Goal: Task Accomplishment & Management: Use online tool/utility

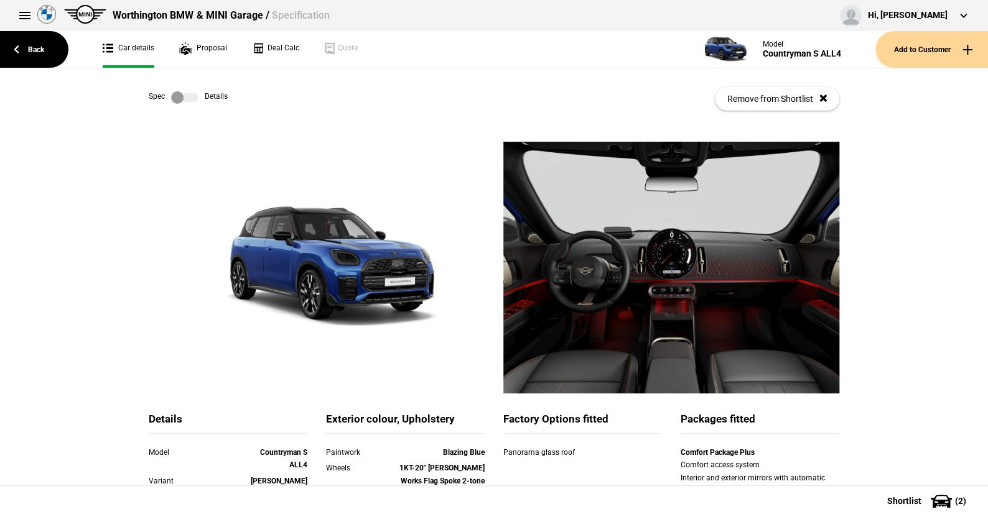
scroll to position [62, 0]
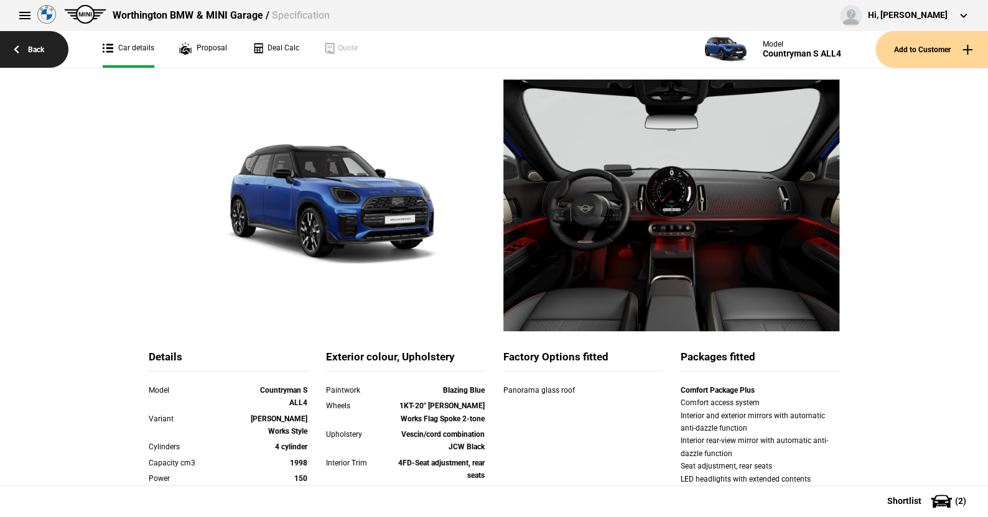
drag, startPoint x: 0, startPoint y: 0, endPoint x: 35, endPoint y: 43, distance: 55.7
click at [35, 43] on link "Back" at bounding box center [34, 49] width 68 height 37
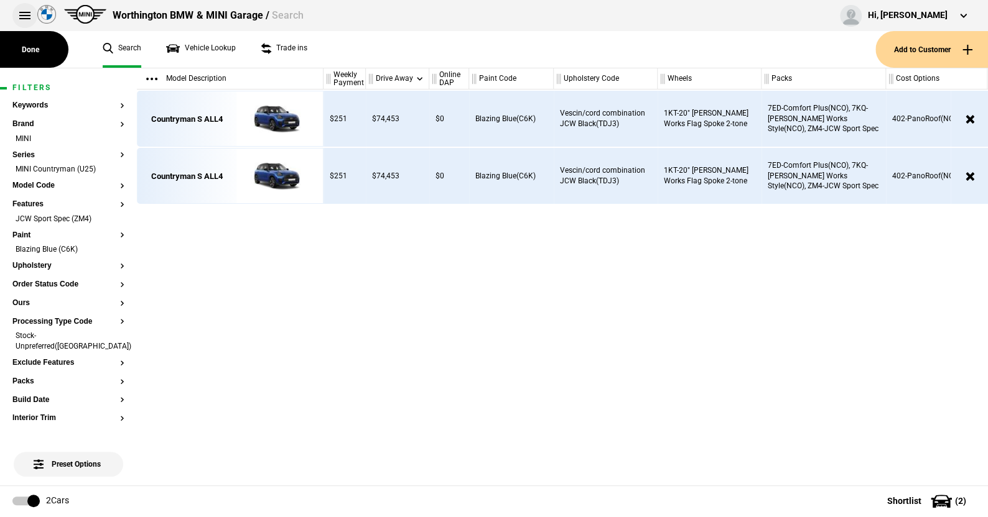
click at [21, 8] on button at bounding box center [24, 15] width 25 height 25
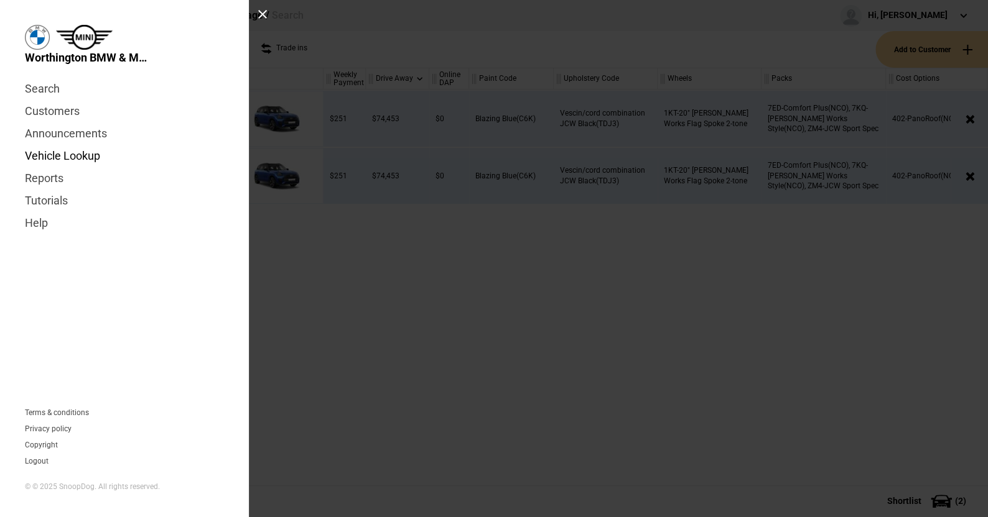
click at [68, 157] on link "Vehicle Lookup" at bounding box center [124, 156] width 199 height 22
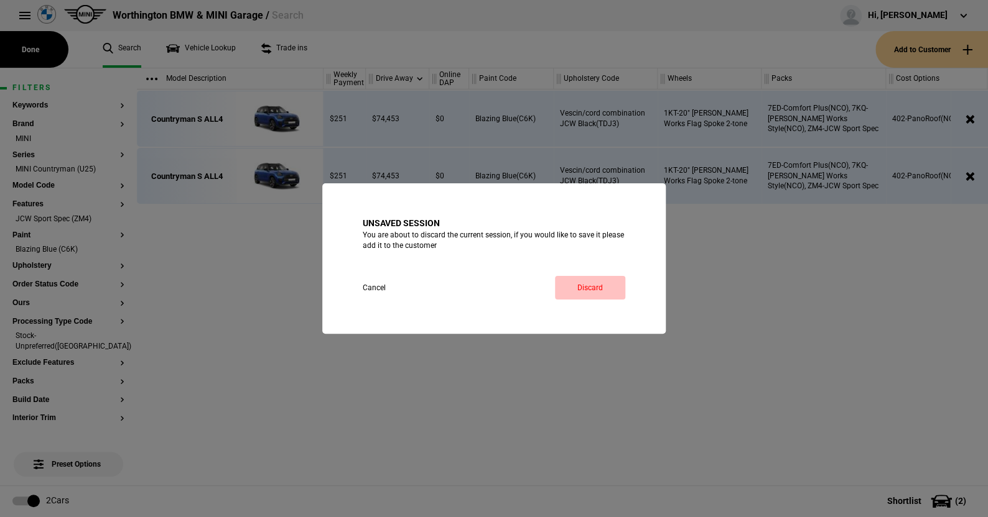
click at [577, 285] on link "Discard" at bounding box center [590, 288] width 70 height 24
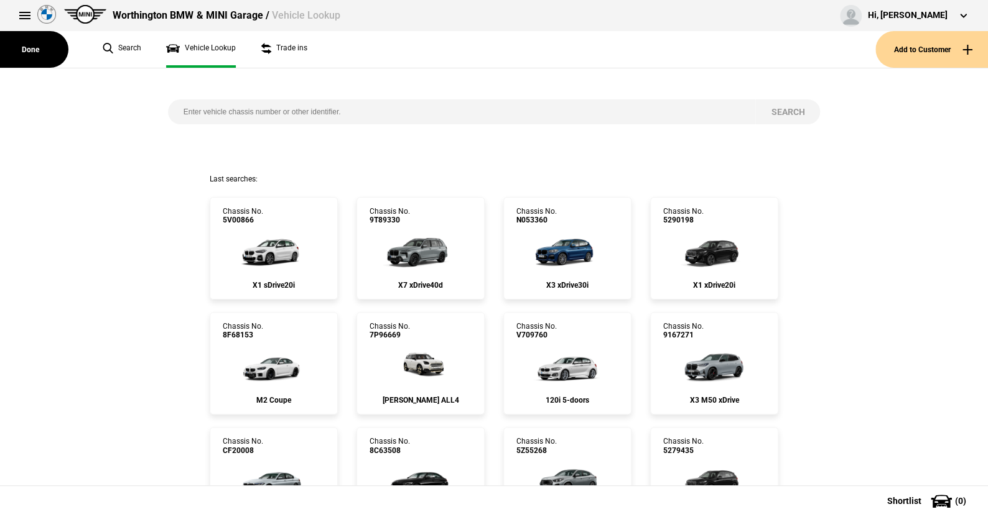
click at [174, 109] on input "search" at bounding box center [462, 112] width 588 height 25
paste input "1527050"
type input "1527050"
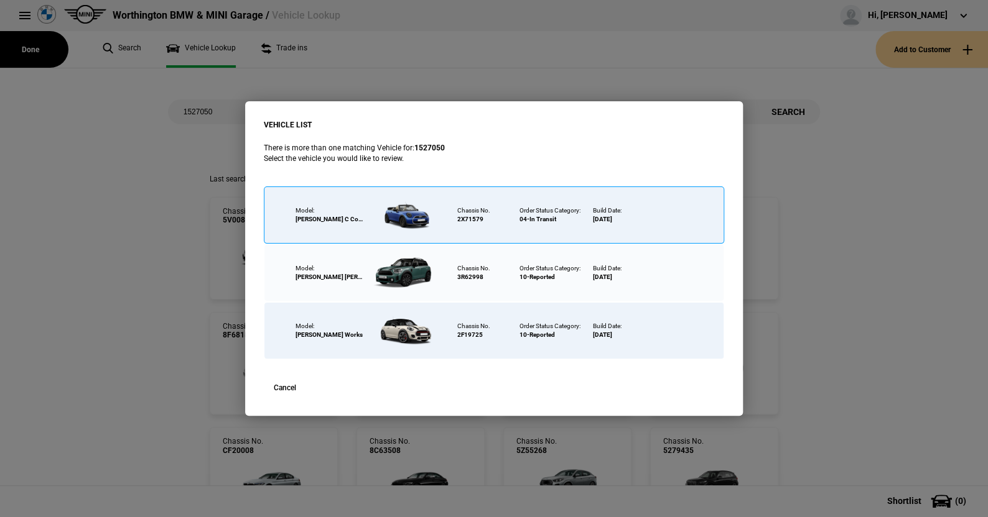
click at [402, 212] on div at bounding box center [404, 215] width 81 height 44
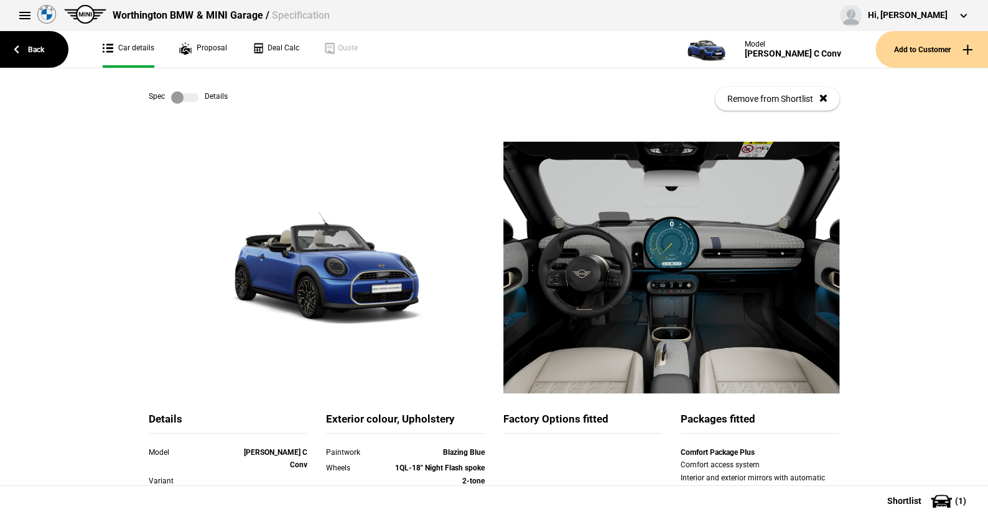
click at [189, 94] on label at bounding box center [184, 97] width 27 height 12
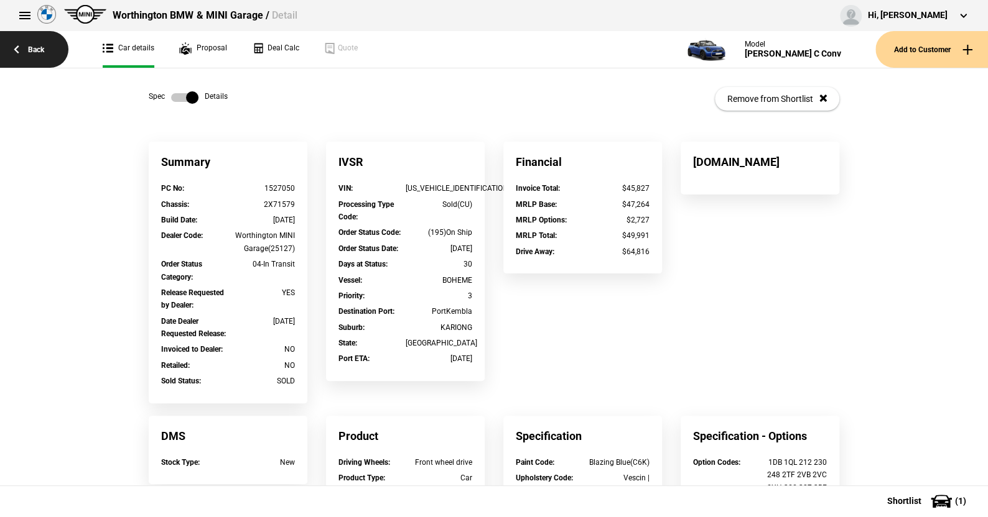
click at [40, 49] on link "Back" at bounding box center [34, 49] width 68 height 37
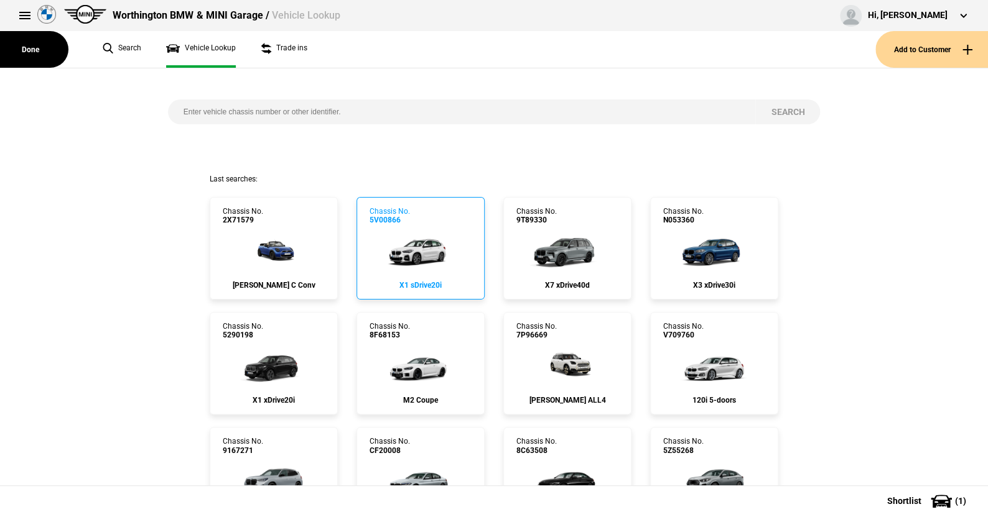
click at [418, 246] on img at bounding box center [420, 250] width 83 height 50
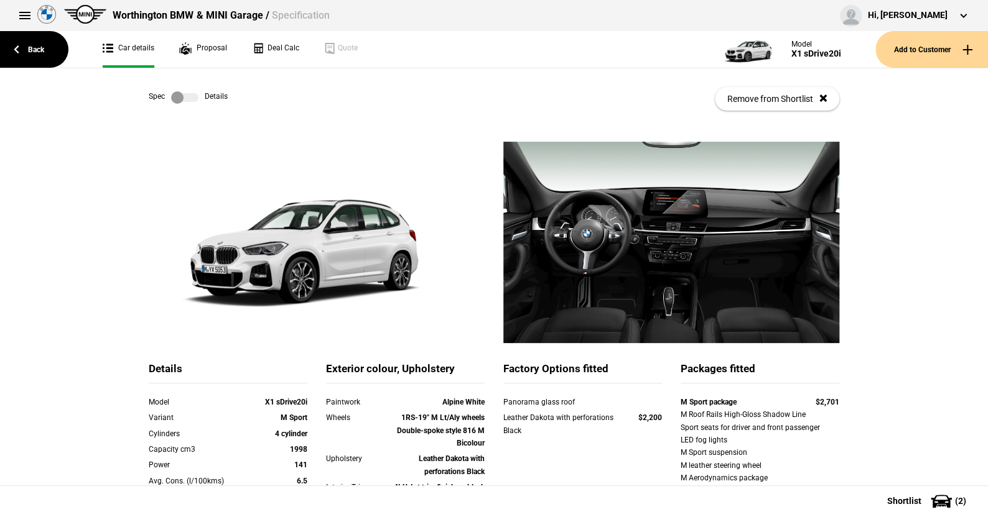
scroll to position [124, 0]
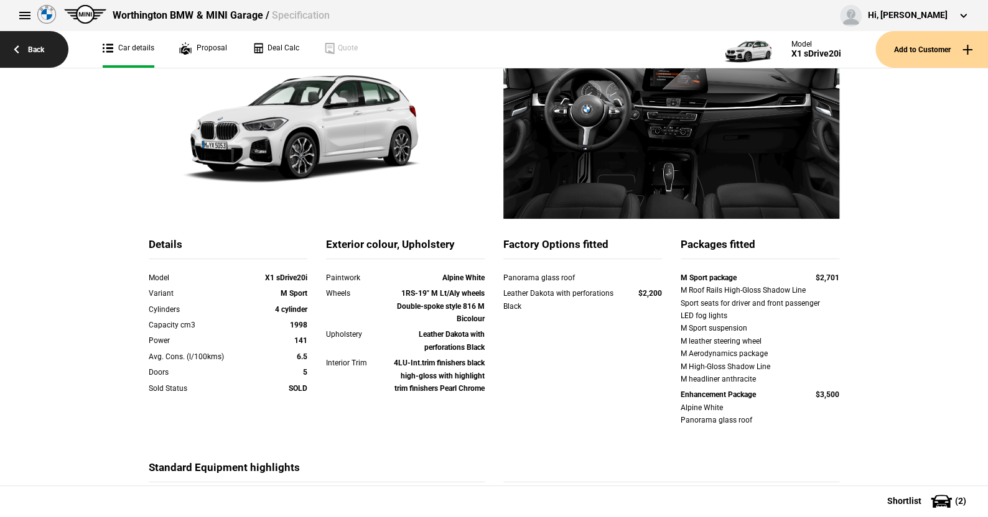
click at [39, 49] on link "Back" at bounding box center [34, 49] width 68 height 37
